Goal: Answer question/provide support

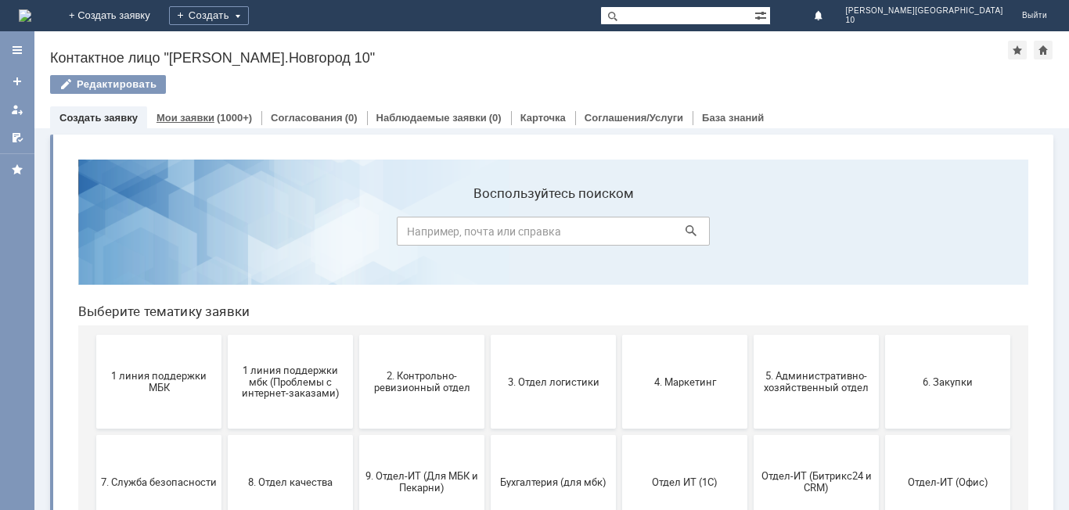
click at [180, 120] on link "Мои заявки" at bounding box center [186, 118] width 58 height 12
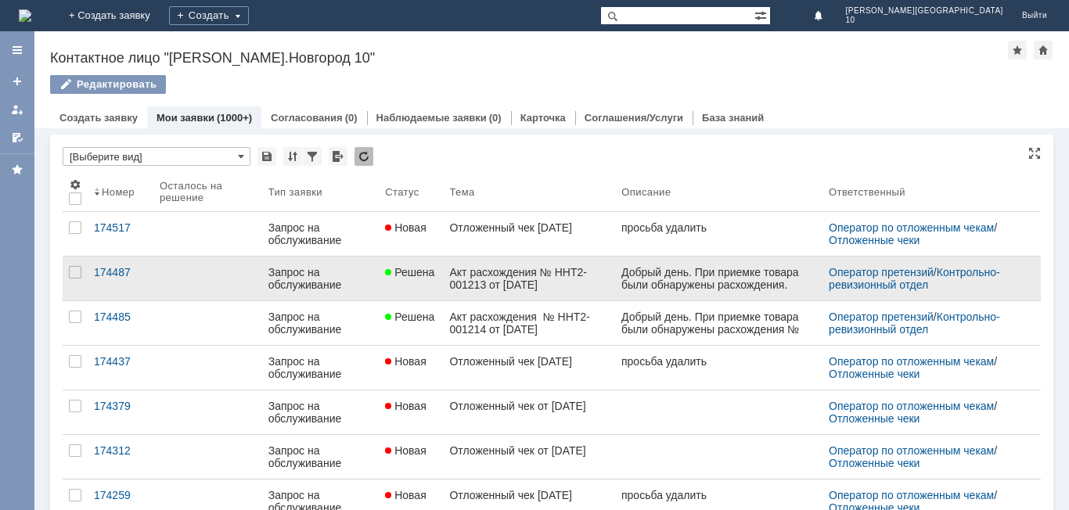
click at [538, 280] on div "Акт расхождения № ННТ2-001213 от [DATE]" at bounding box center [529, 278] width 160 height 25
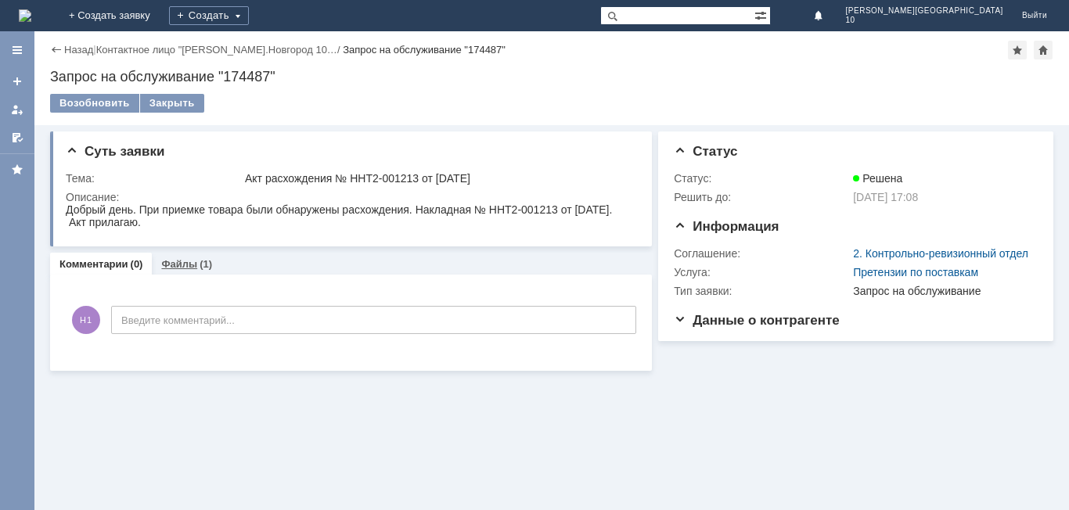
click at [200, 265] on div "(1)" at bounding box center [206, 264] width 13 height 12
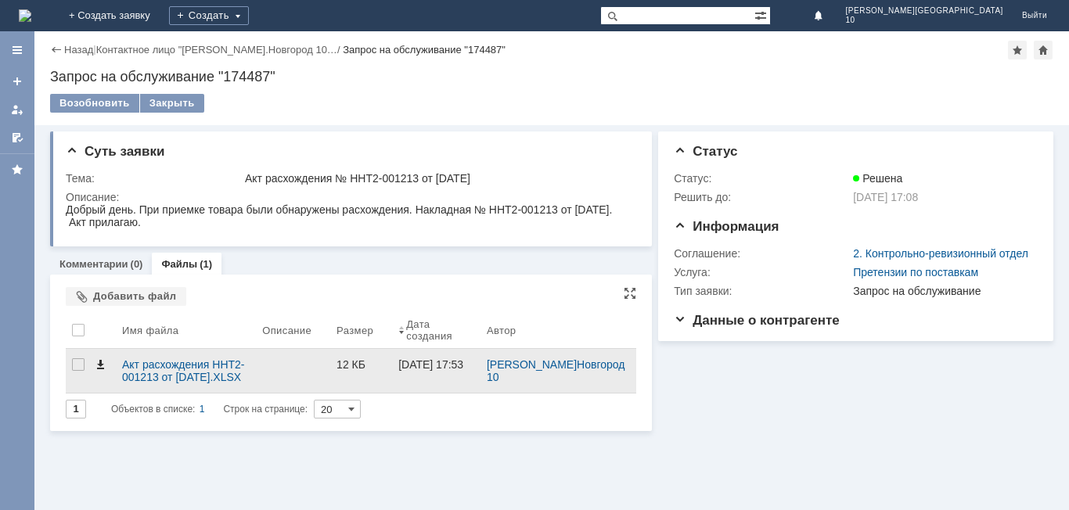
click at [103, 362] on span at bounding box center [100, 364] width 13 height 13
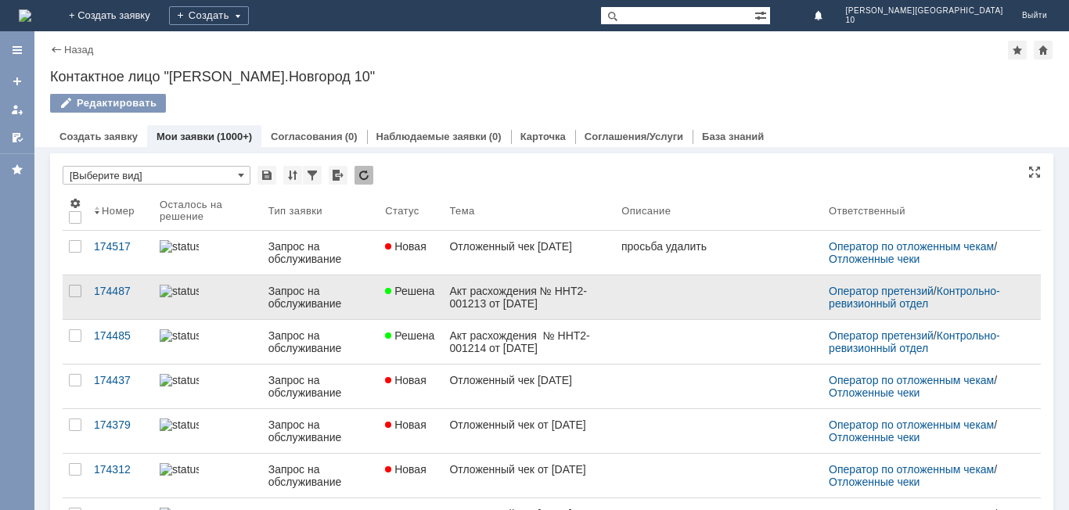
click at [500, 304] on div "Акт расхождения № ННТ2-001213 от [DATE]" at bounding box center [529, 297] width 160 height 25
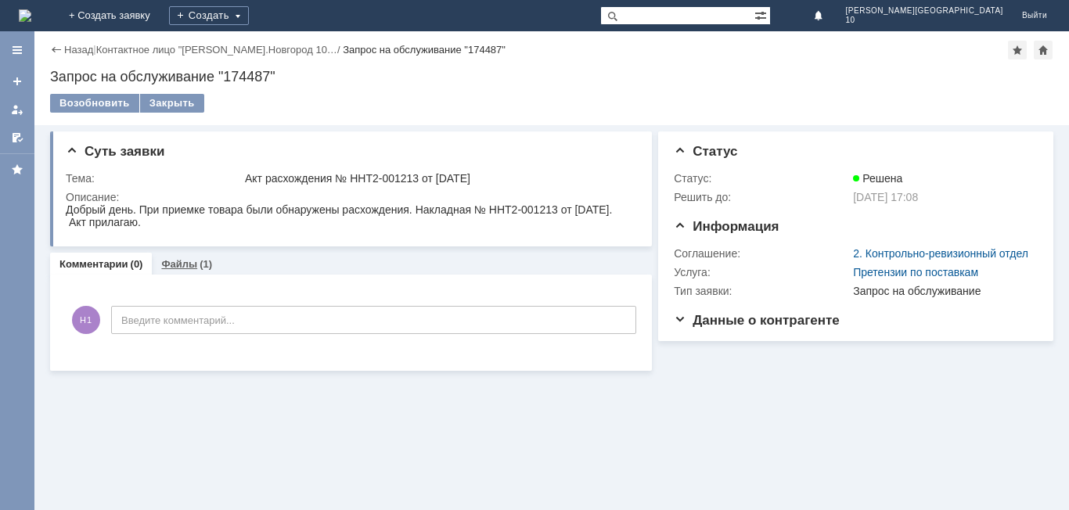
click at [170, 263] on link "Файлы" at bounding box center [179, 264] width 36 height 12
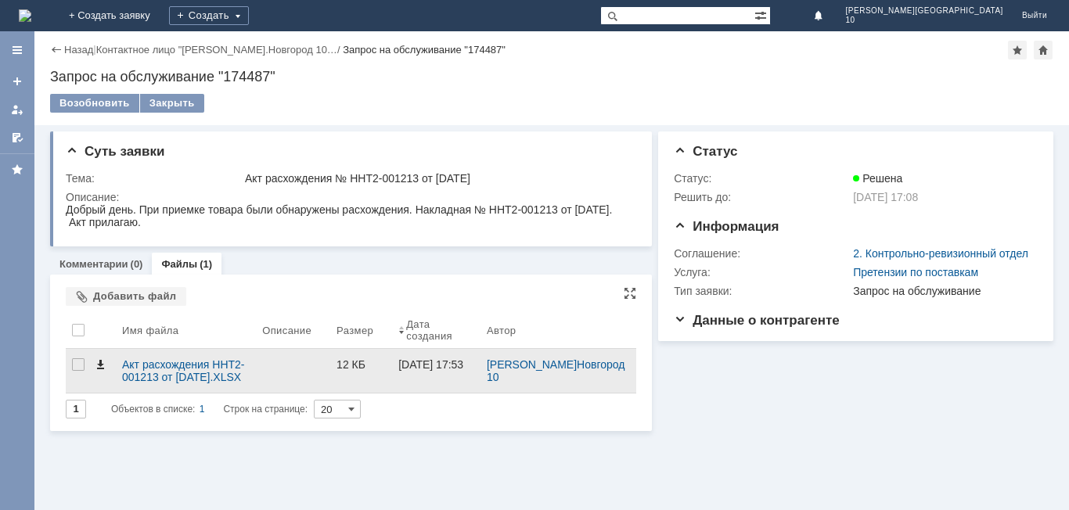
click at [100, 364] on span at bounding box center [100, 364] width 13 height 13
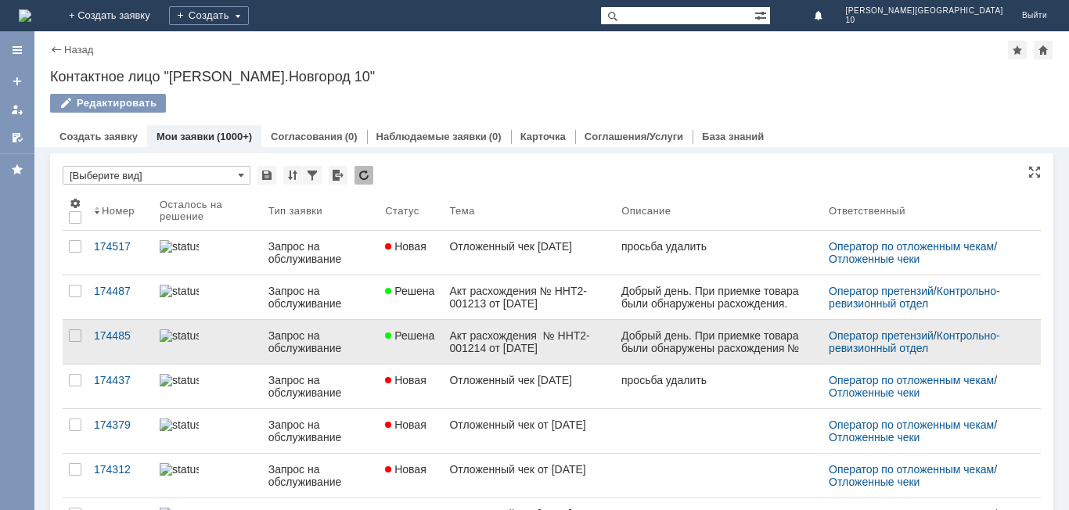
click at [491, 349] on div "Акт расхождения № ННТ2-001214 от [DATE]" at bounding box center [529, 342] width 160 height 25
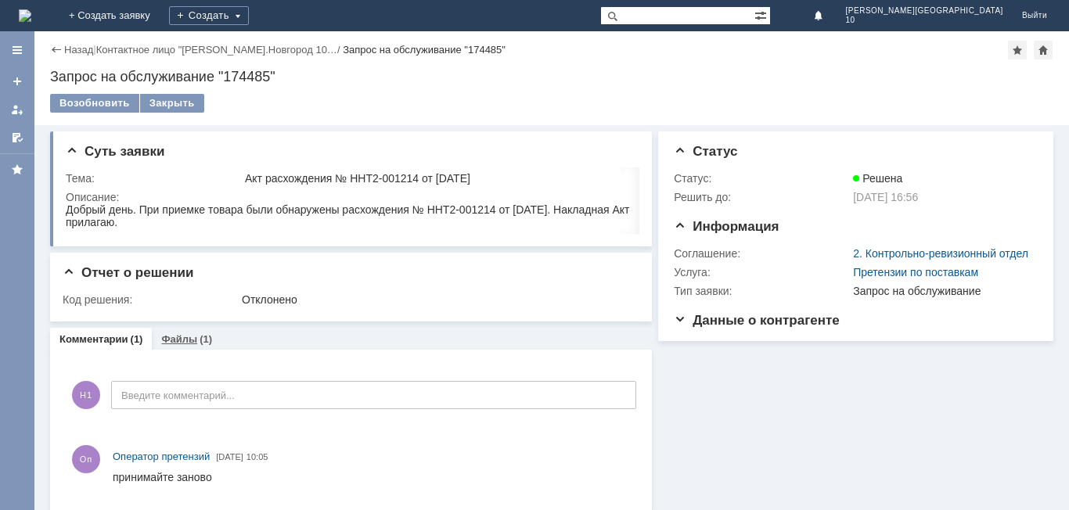
click at [178, 341] on link "Файлы" at bounding box center [179, 339] width 36 height 12
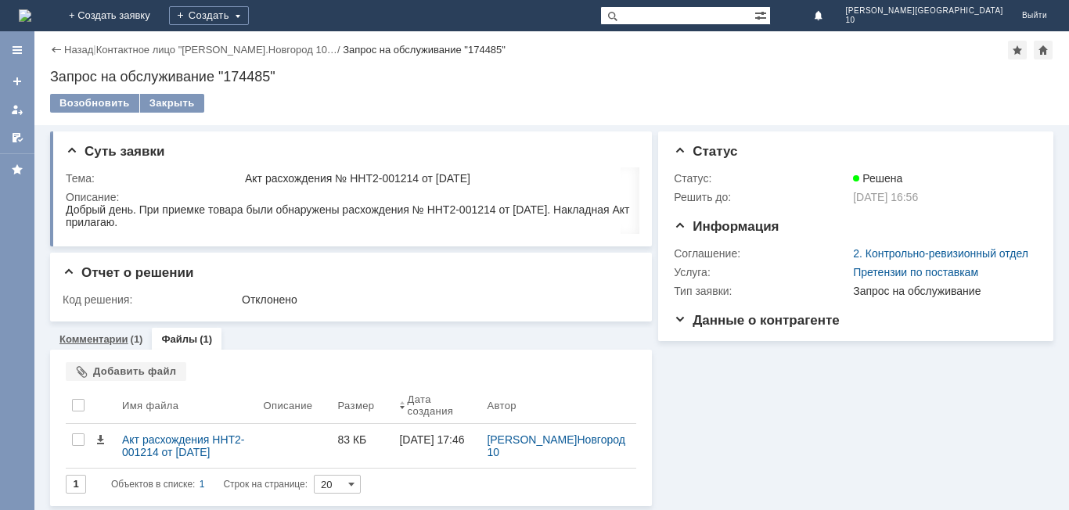
click at [97, 333] on div "Комментарии (1)" at bounding box center [101, 339] width 102 height 23
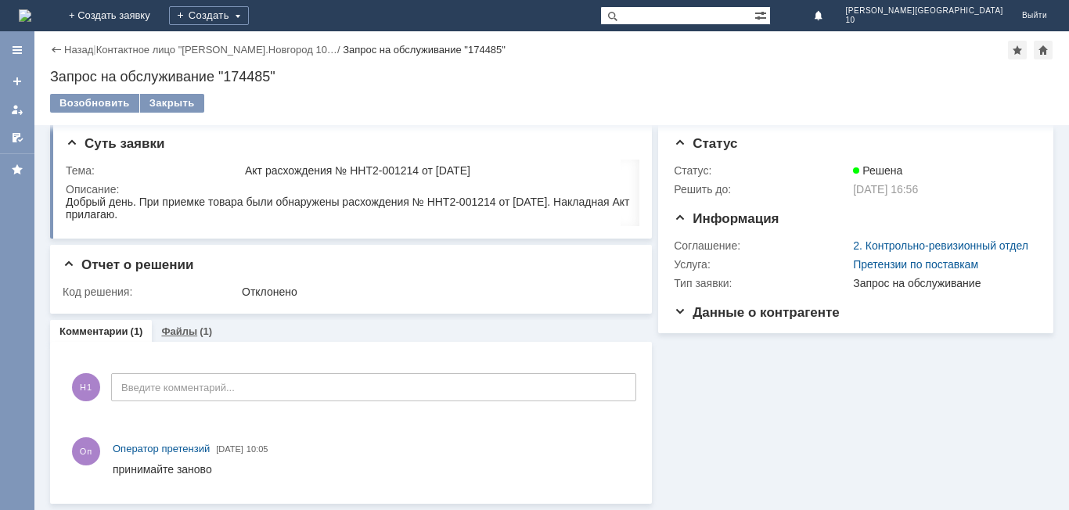
click at [171, 330] on link "Файлы" at bounding box center [179, 332] width 36 height 12
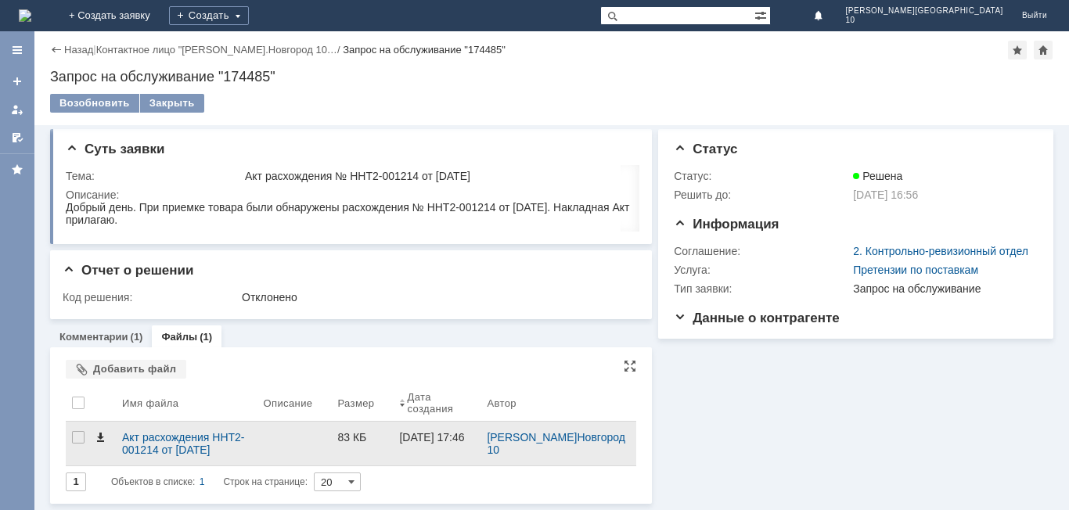
click at [94, 436] on span at bounding box center [100, 437] width 13 height 13
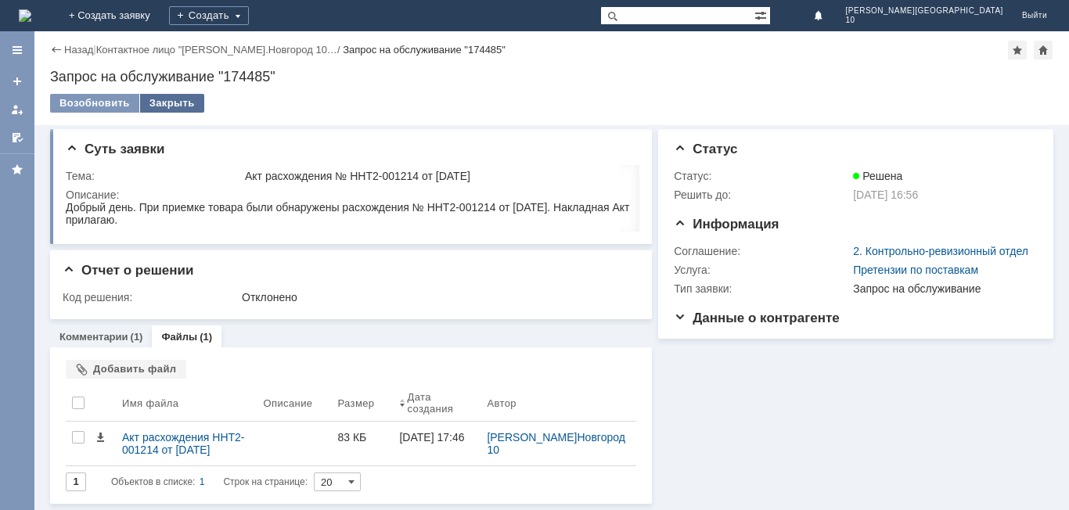
click at [153, 99] on div "Закрыть" at bounding box center [172, 103] width 64 height 19
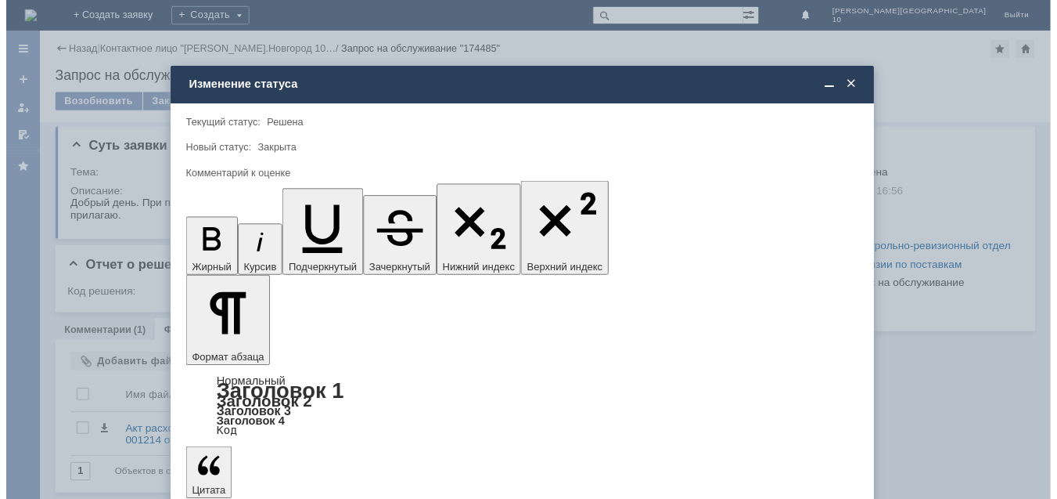
scroll to position [58, 0]
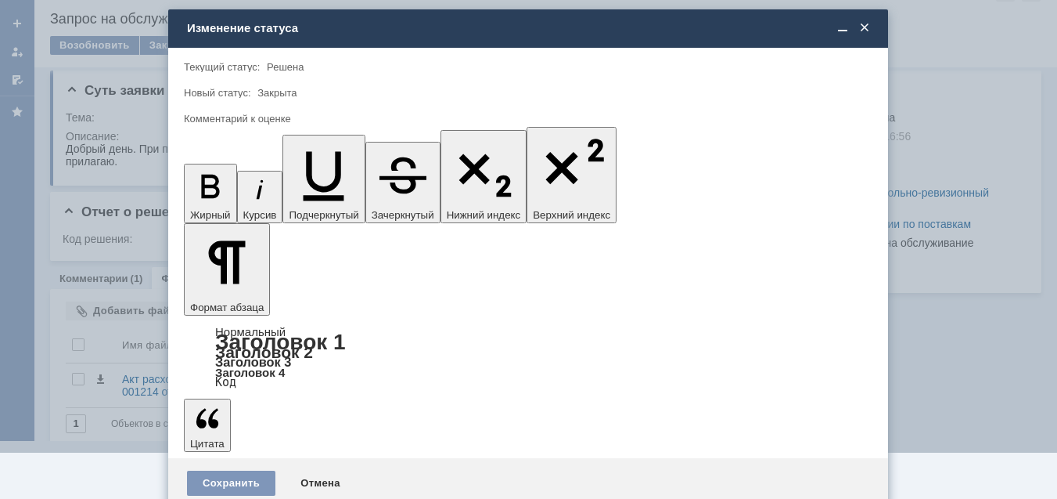
click at [242, 465] on span "5 - Отлично" at bounding box center [528, 463] width 668 height 13
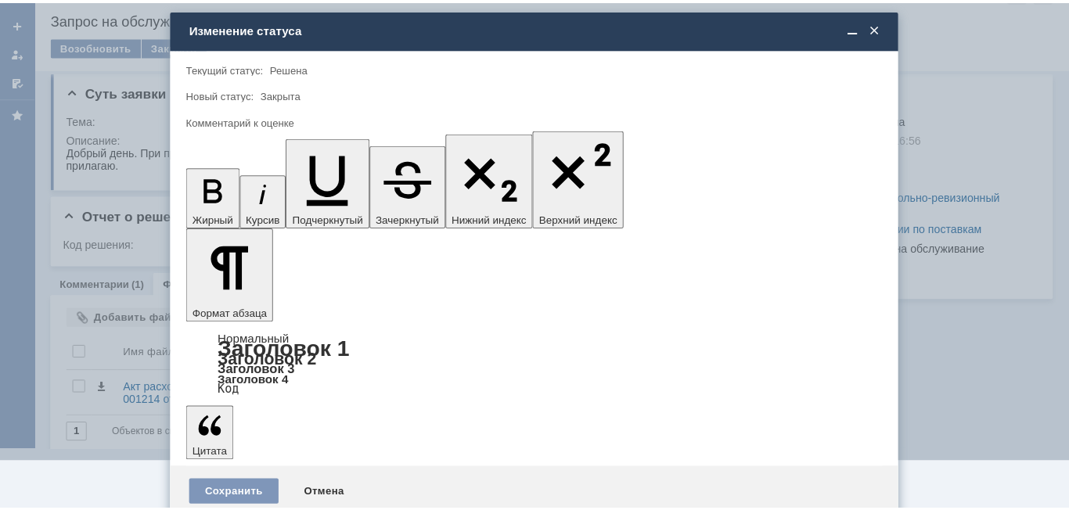
scroll to position [0, 0]
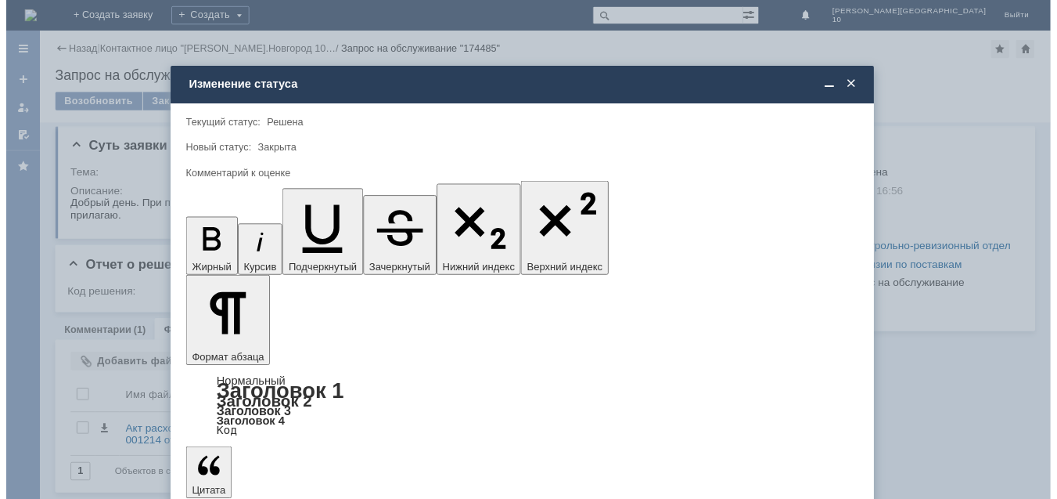
scroll to position [58, 0]
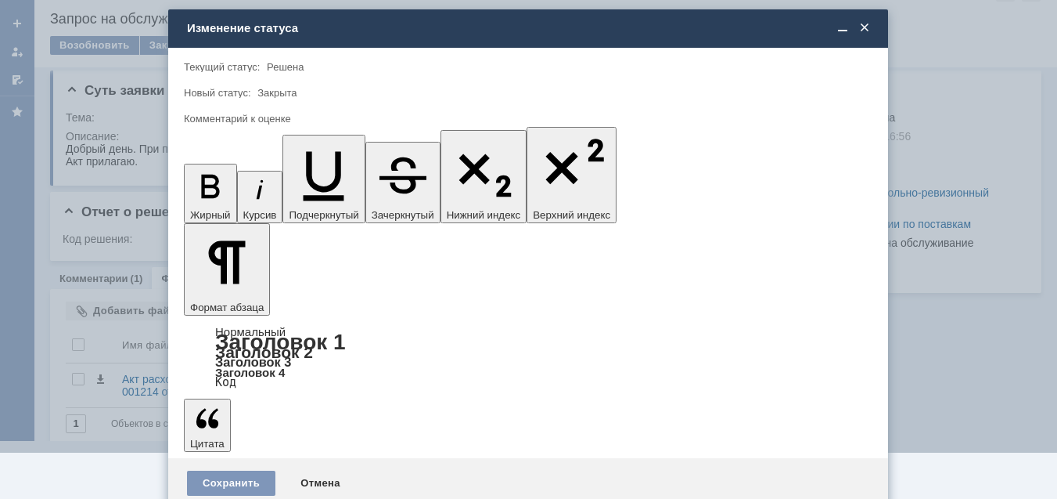
click at [254, 445] on div "4 - Хорошо" at bounding box center [528, 437] width 687 height 25
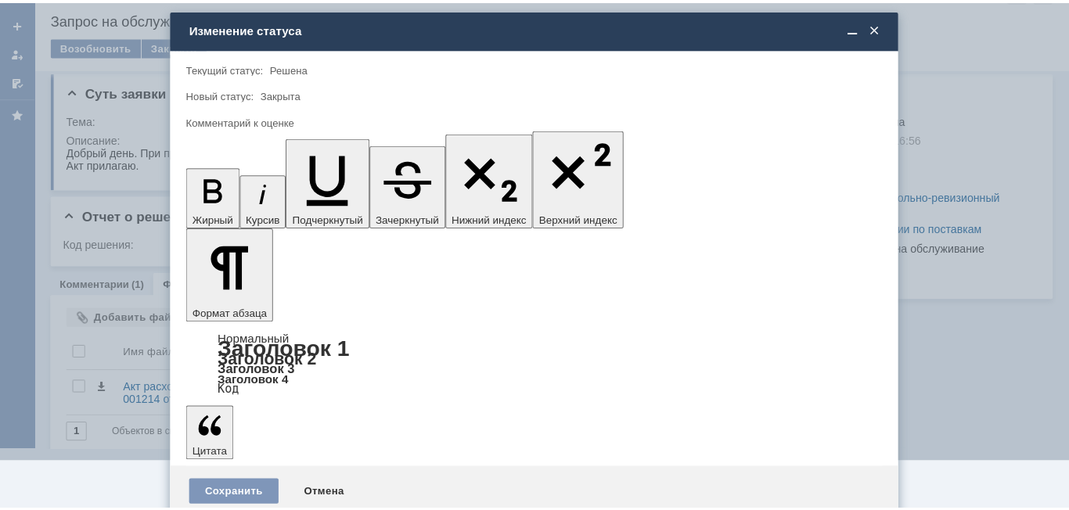
scroll to position [0, 0]
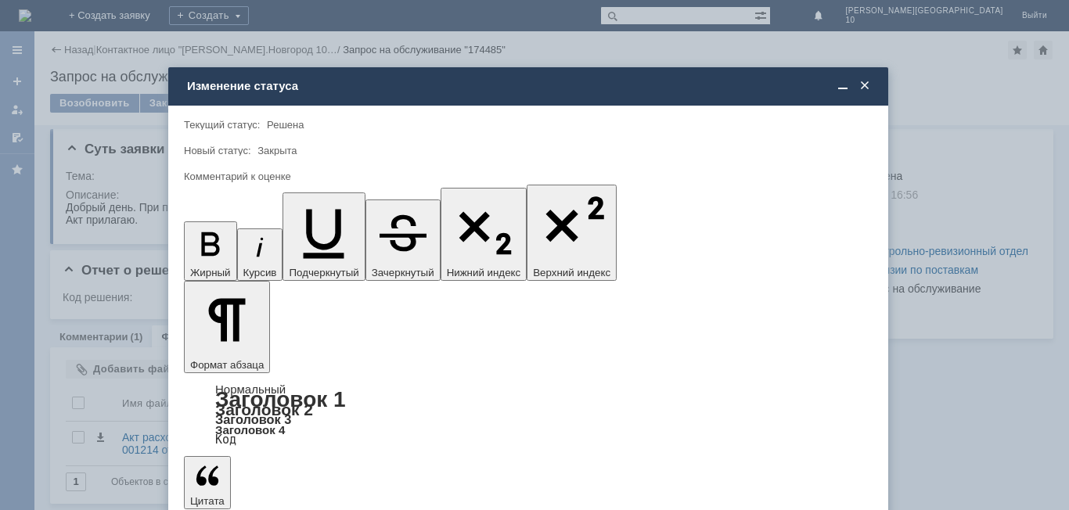
type input "4 - Хорошо"
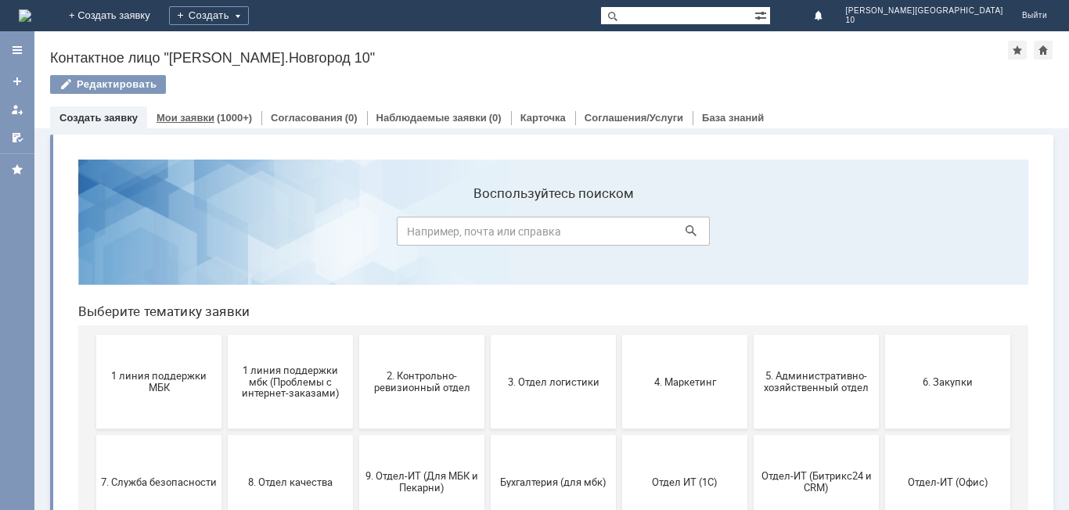
click at [228, 115] on div "(1000+)" at bounding box center [234, 118] width 35 height 12
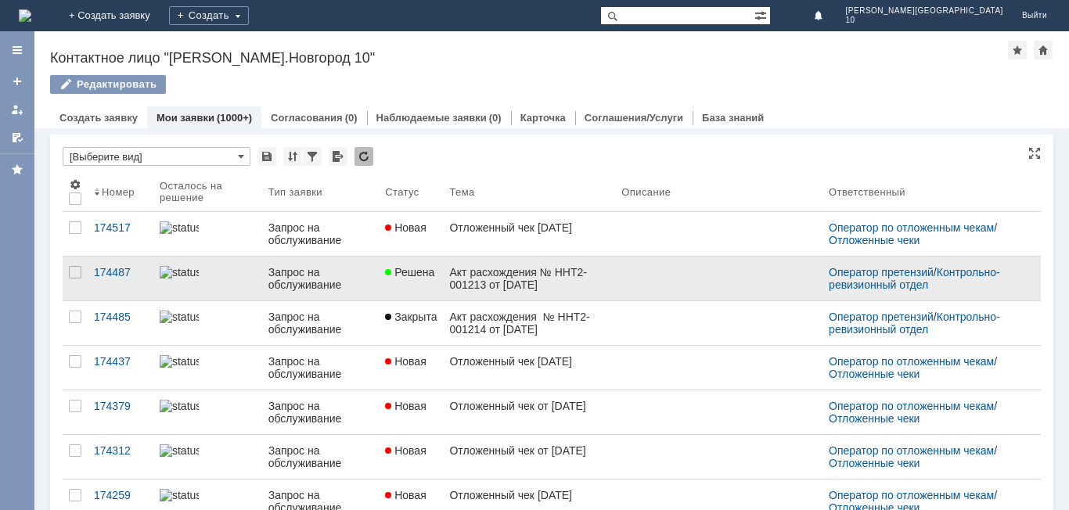
click at [505, 282] on div "Акт расхождения № ННТ2-001213 от [DATE]" at bounding box center [529, 278] width 160 height 25
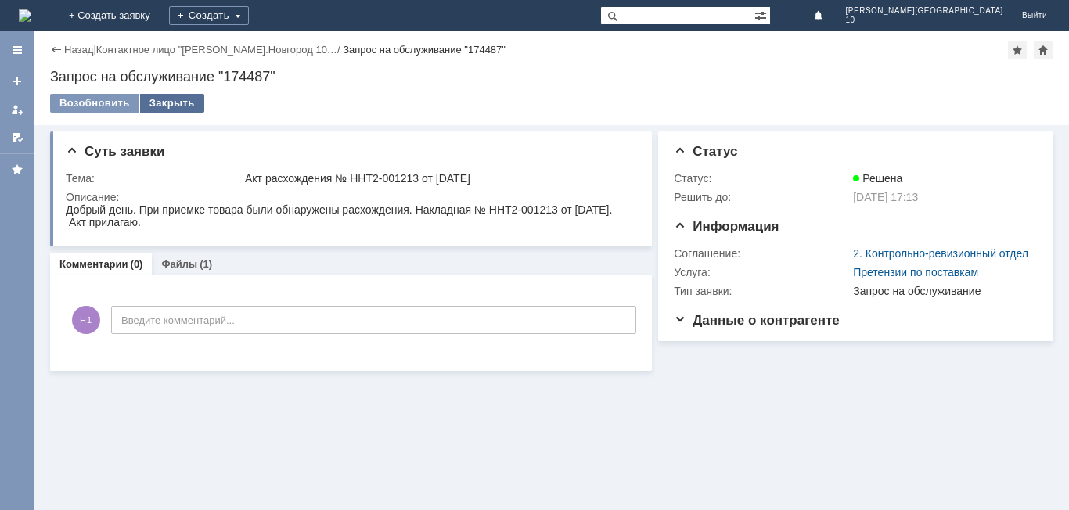
click at [166, 95] on div "Закрыть" at bounding box center [172, 103] width 64 height 19
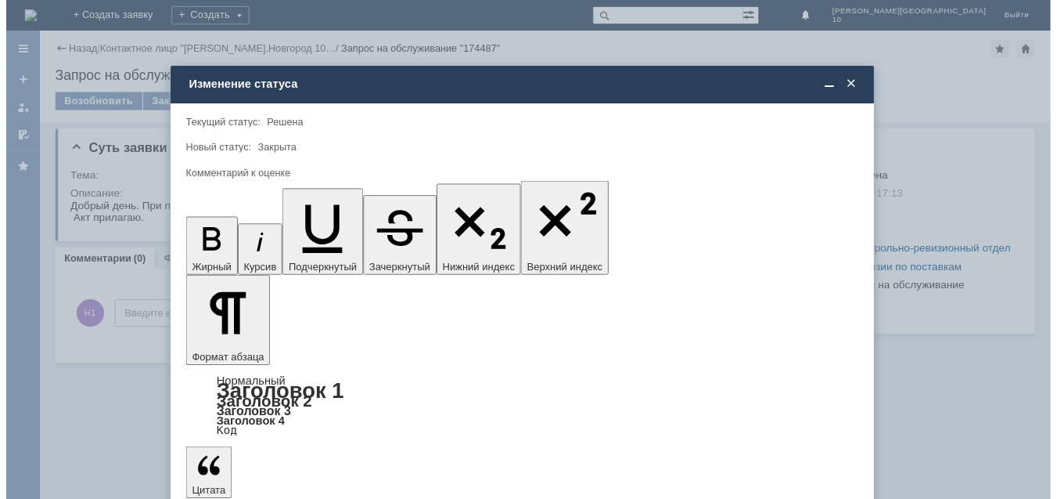
scroll to position [58, 0]
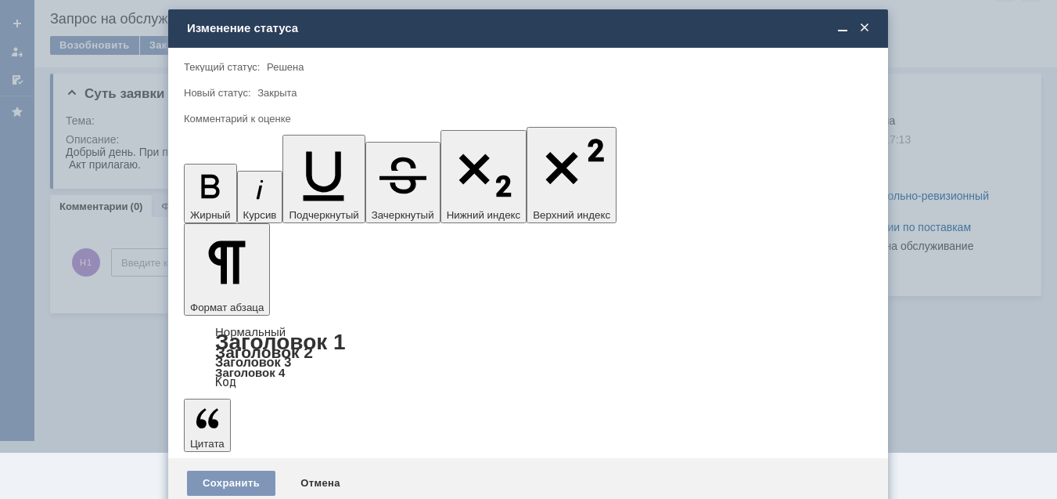
click at [233, 441] on span "4 - Хорошо" at bounding box center [528, 437] width 668 height 13
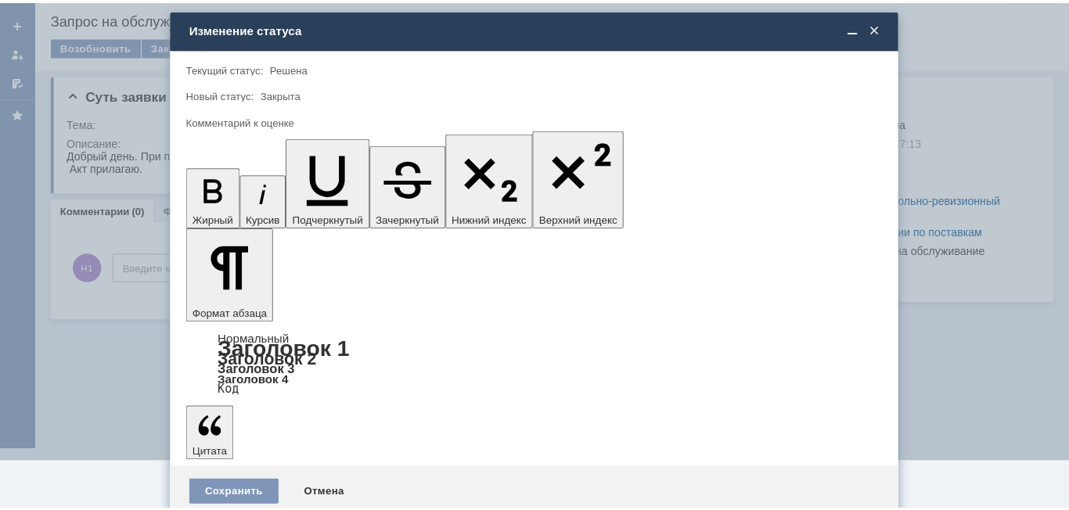
scroll to position [0, 0]
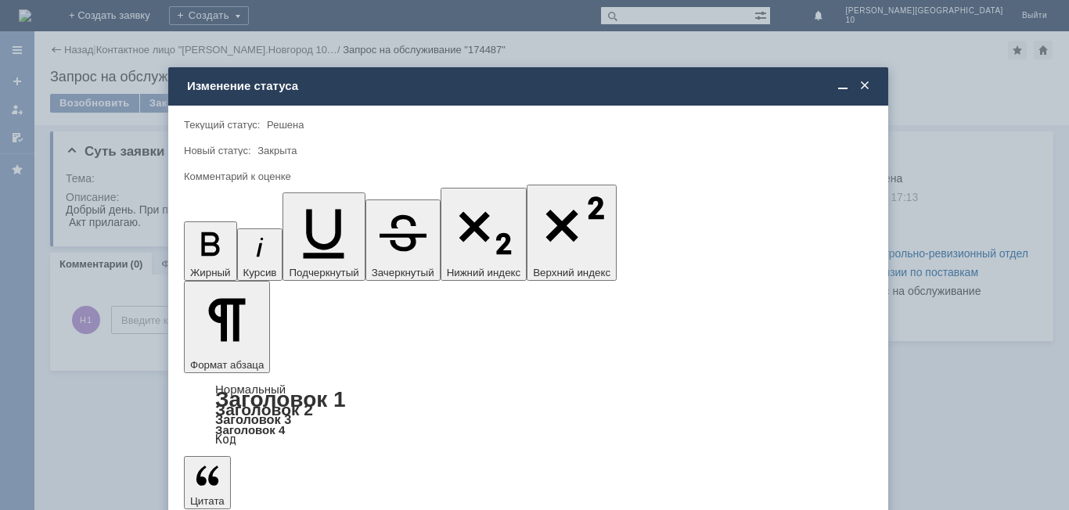
type input "4 - Хорошо"
